Goal: Find specific page/section: Find specific page/section

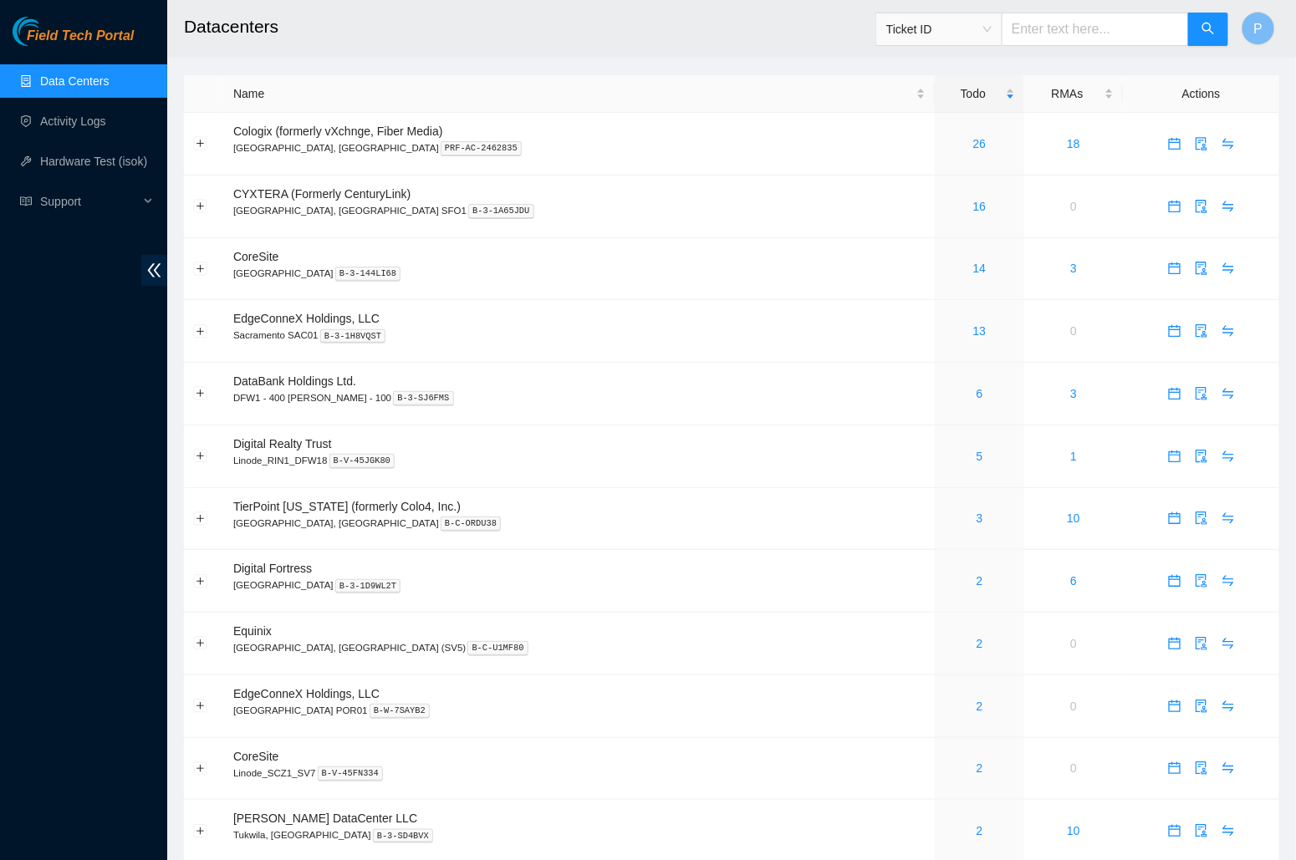
click at [168, 264] on main "Datacenters Ticket ID P Name Todo RMAs Actions Cologix (formerly vXchnge, Fiber…" at bounding box center [731, 877] width 1129 height 1755
click at [151, 272] on icon "double-left" at bounding box center [154, 271] width 18 height 18
click at [973, 145] on link "26" at bounding box center [979, 143] width 13 height 13
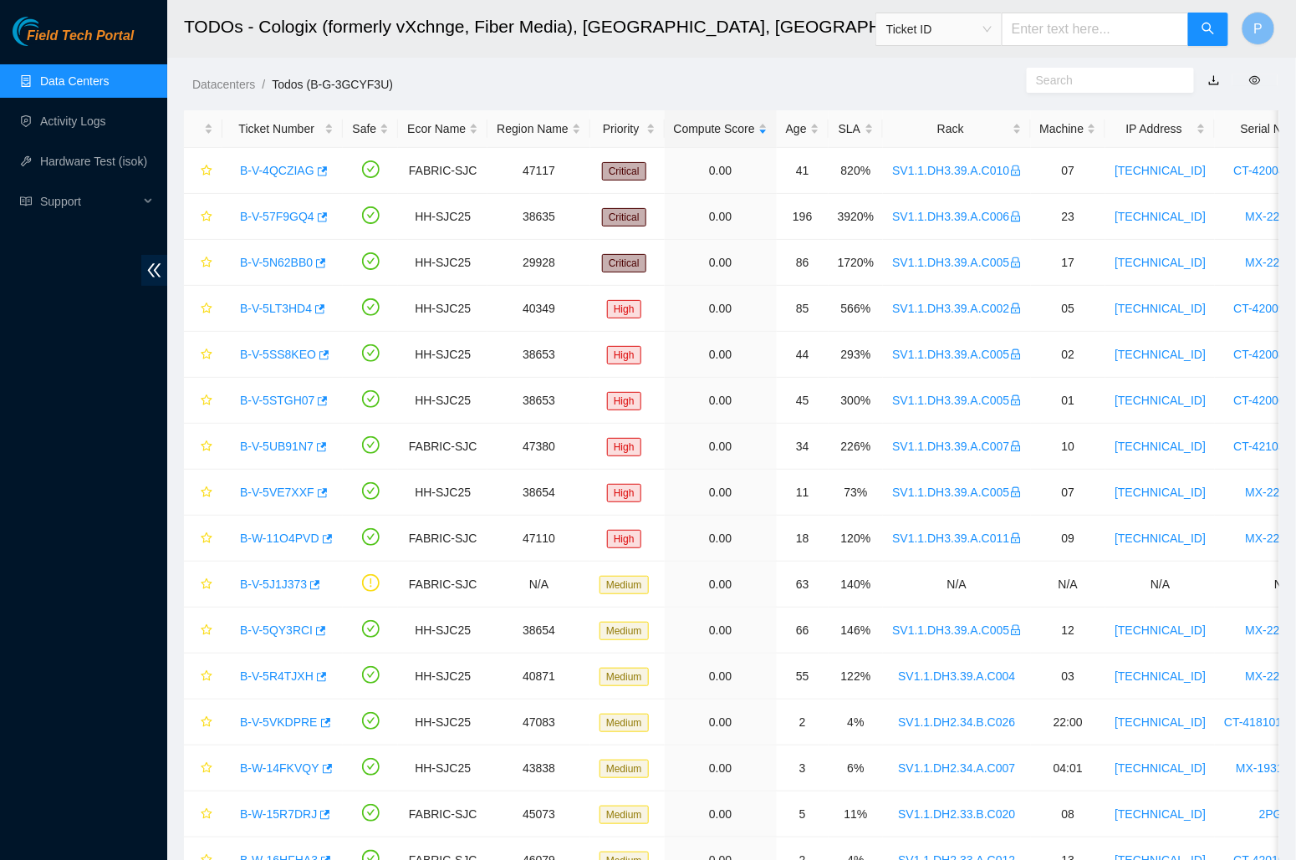
click at [1214, 74] on link "button" at bounding box center [1214, 80] width 12 height 13
click at [843, 66] on div "Datacenters / Todos (B-G-3GCYF3U) /" at bounding box center [590, 47] width 847 height 94
